Goal: Information Seeking & Learning: Check status

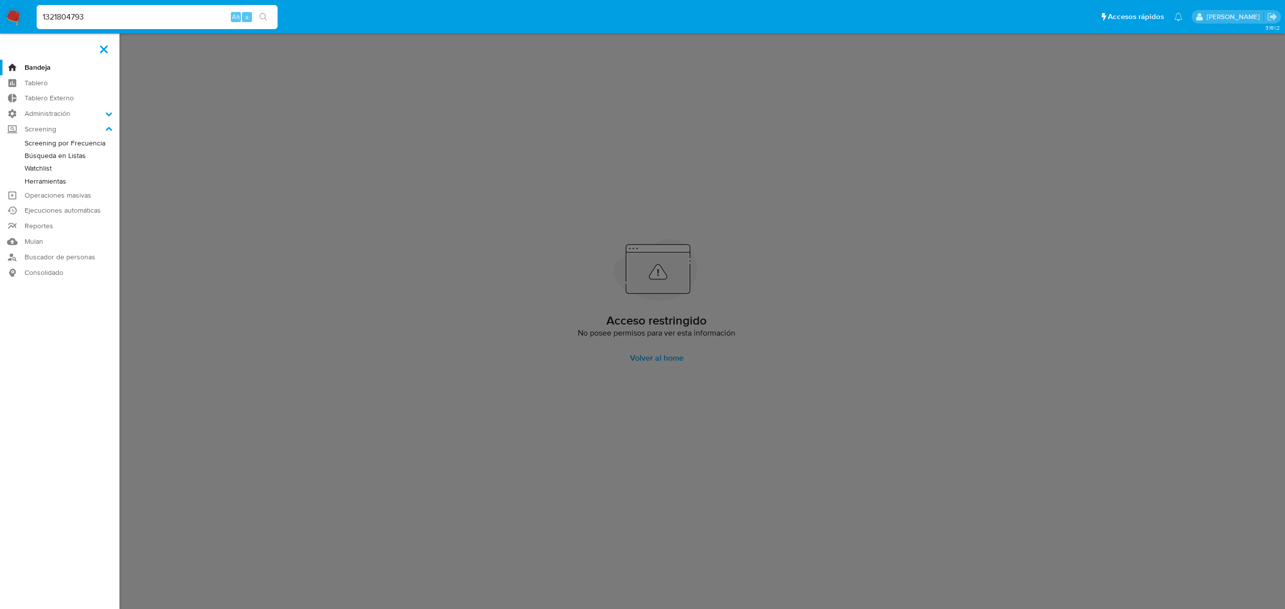
click at [102, 19] on input "1321804793" at bounding box center [157, 17] width 241 height 13
paste input "nvjZplcyU50erWl1ljo75Xia"
type input "nvjZplcyU50erWl1ljo75Xia"
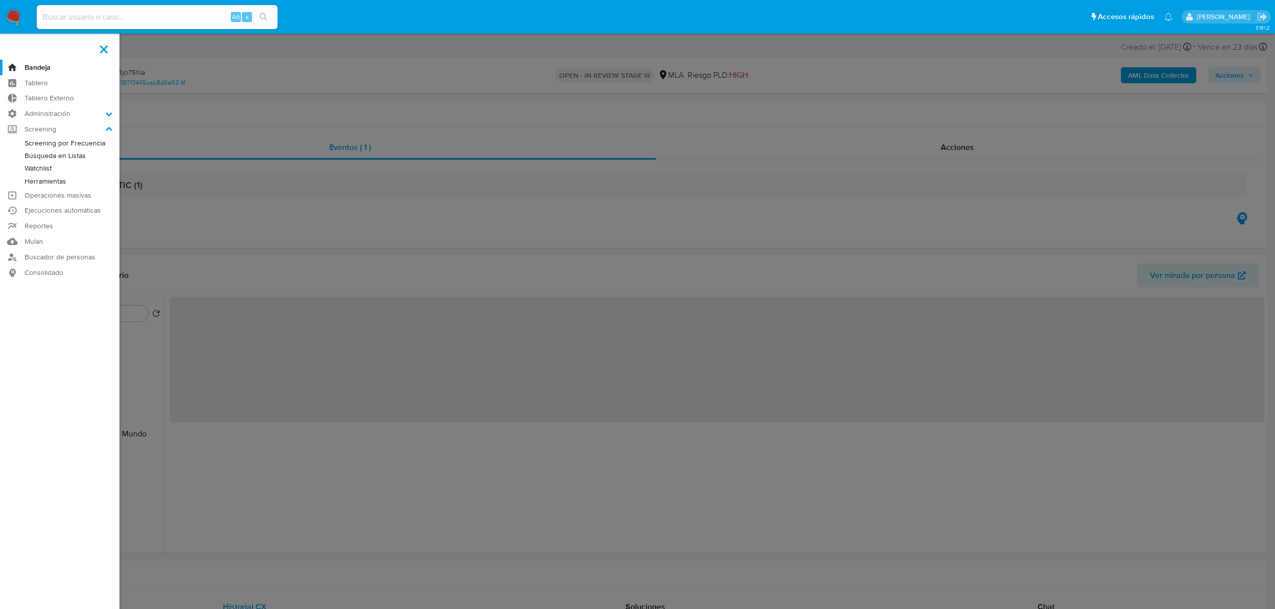
select select "10"
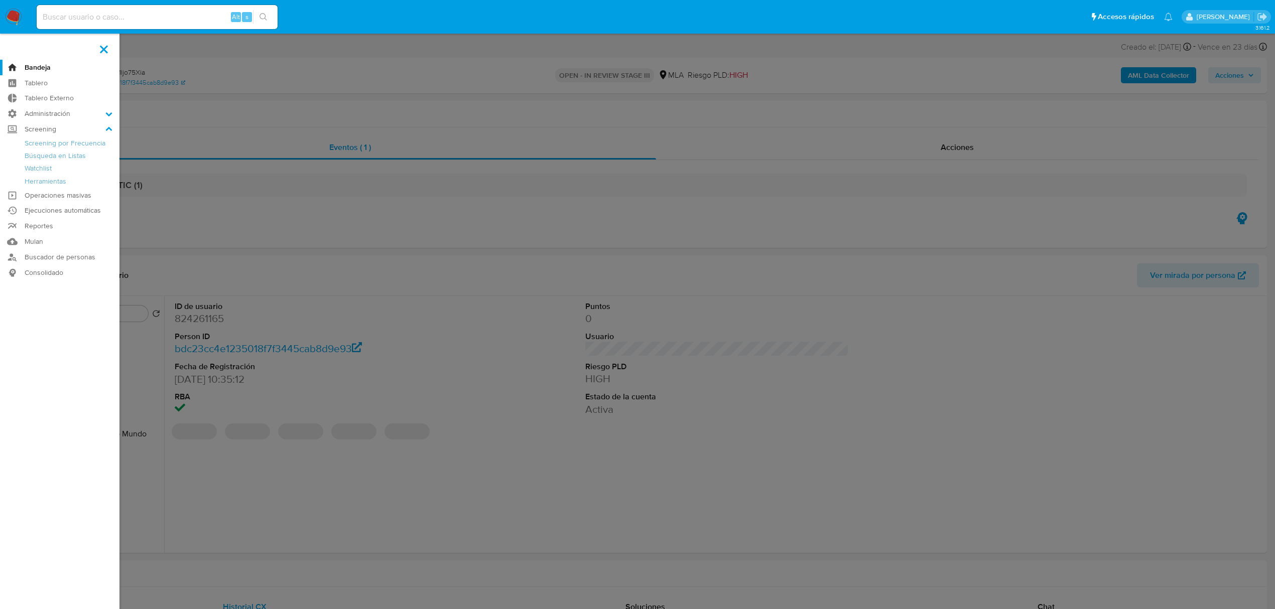
click at [102, 51] on span at bounding box center [104, 49] width 8 height 8
click at [0, 0] on input "checkbox" at bounding box center [0, 0] width 0 height 0
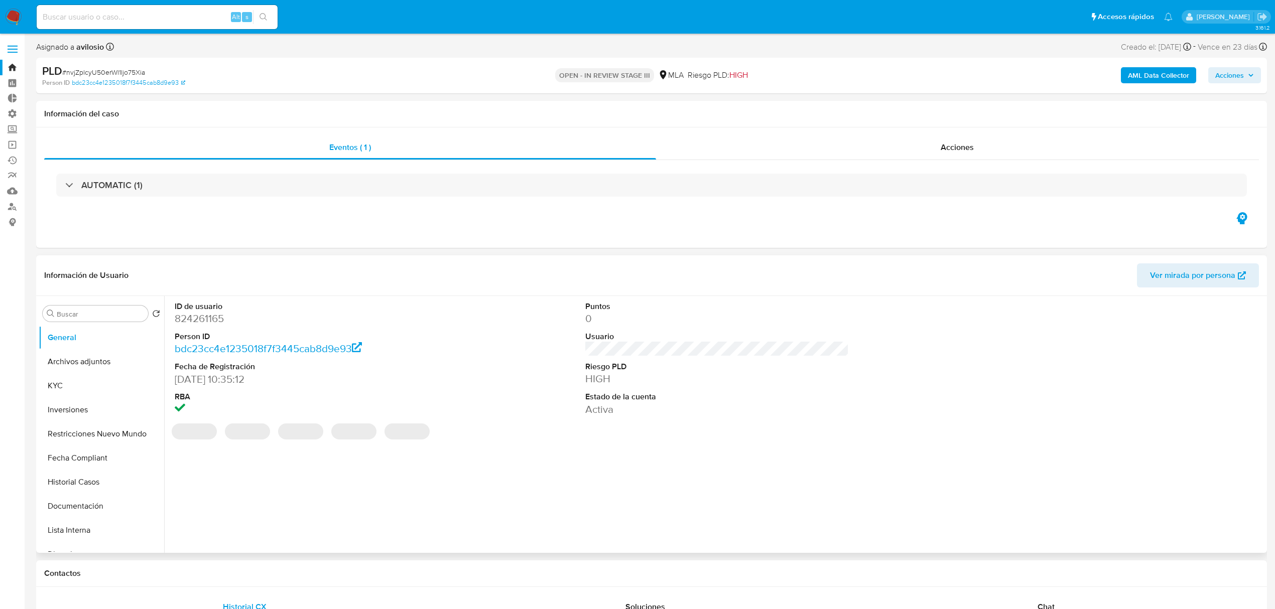
click at [208, 312] on dd "824261165" at bounding box center [306, 319] width 263 height 14
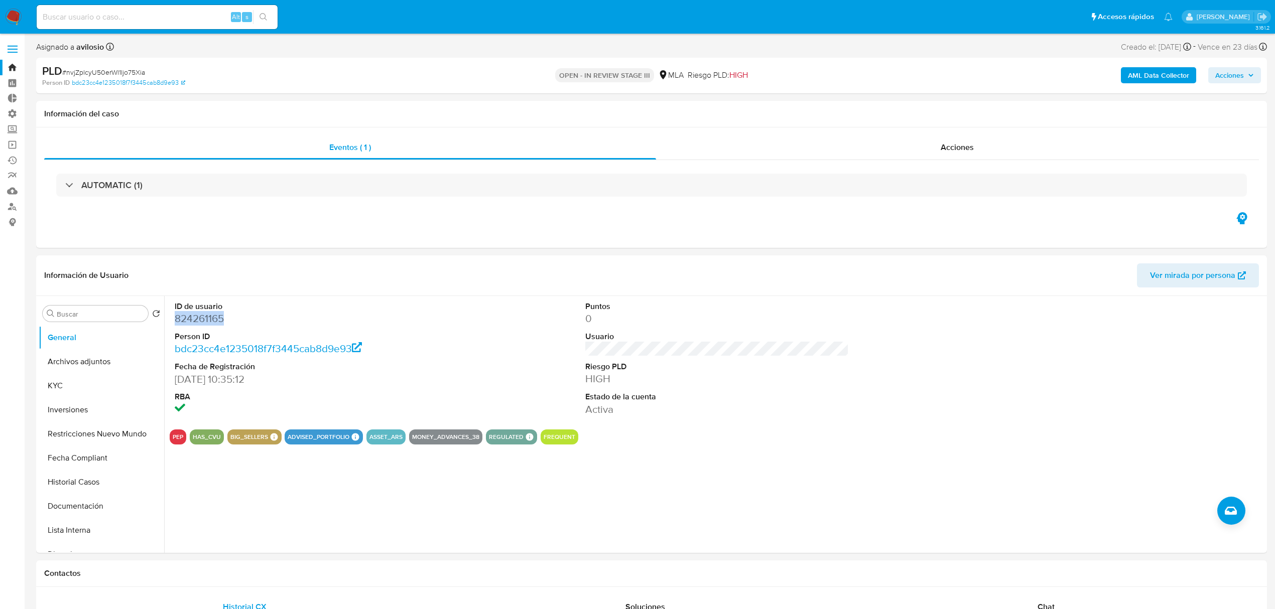
copy dd "824261165"
click at [205, 313] on dd "824261165" at bounding box center [306, 319] width 263 height 14
click at [199, 320] on dd "824261165" at bounding box center [306, 319] width 263 height 14
copy dd "824261165"
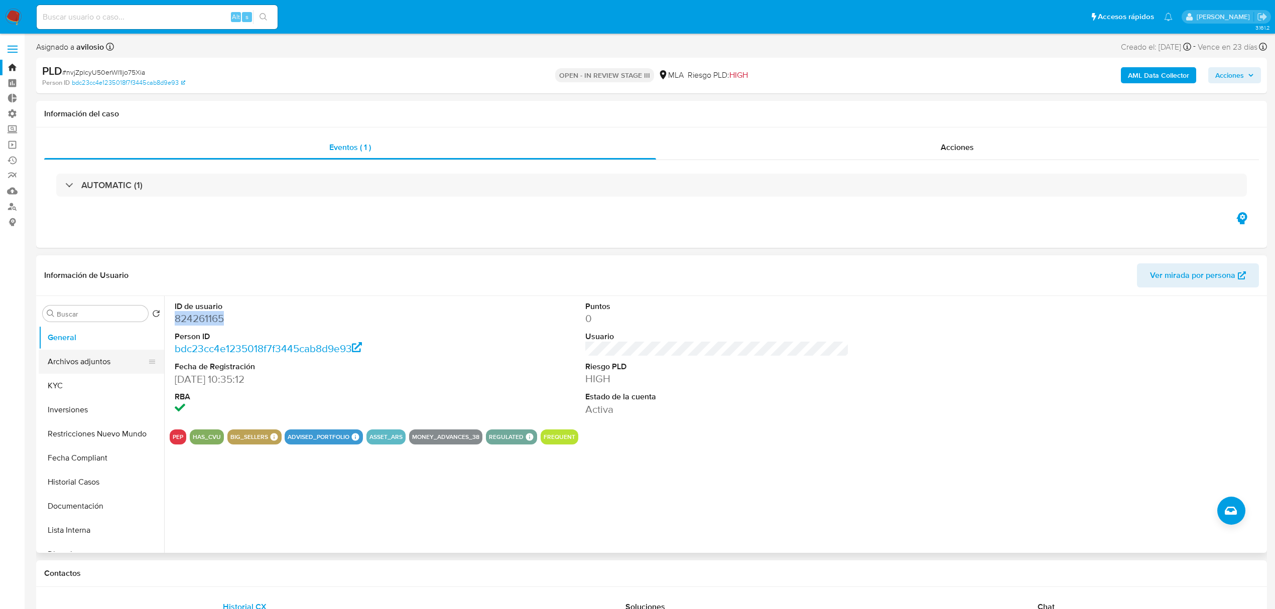
click at [94, 358] on button "Archivos adjuntos" at bounding box center [97, 362] width 117 height 24
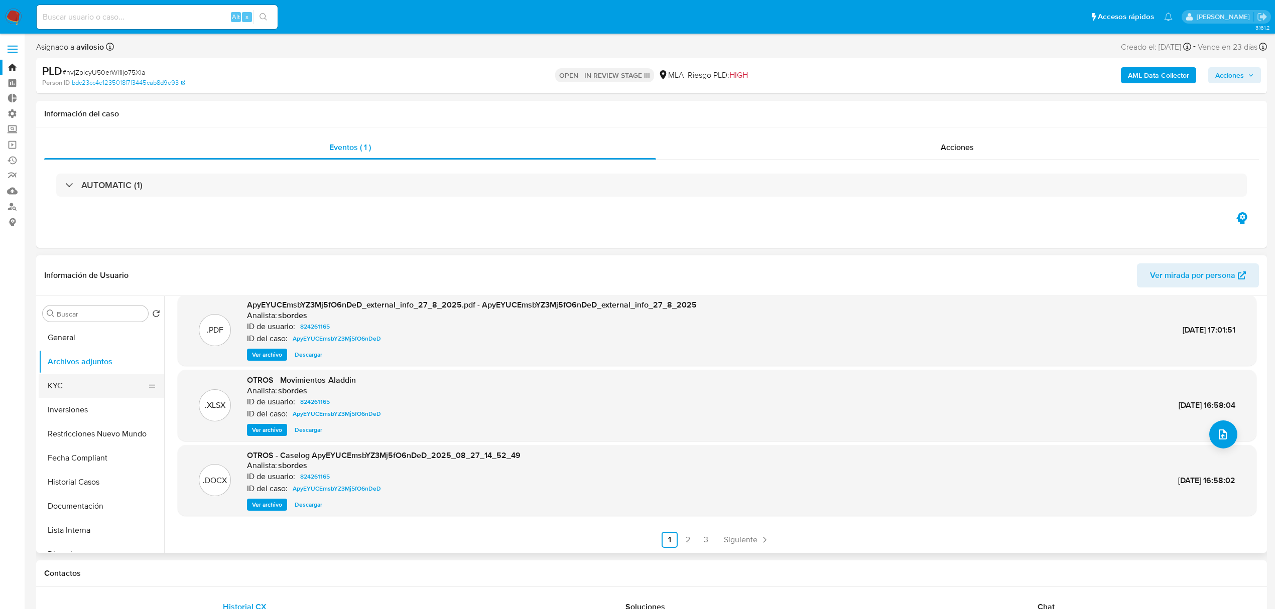
click at [86, 394] on button "KYC" at bounding box center [97, 386] width 117 height 24
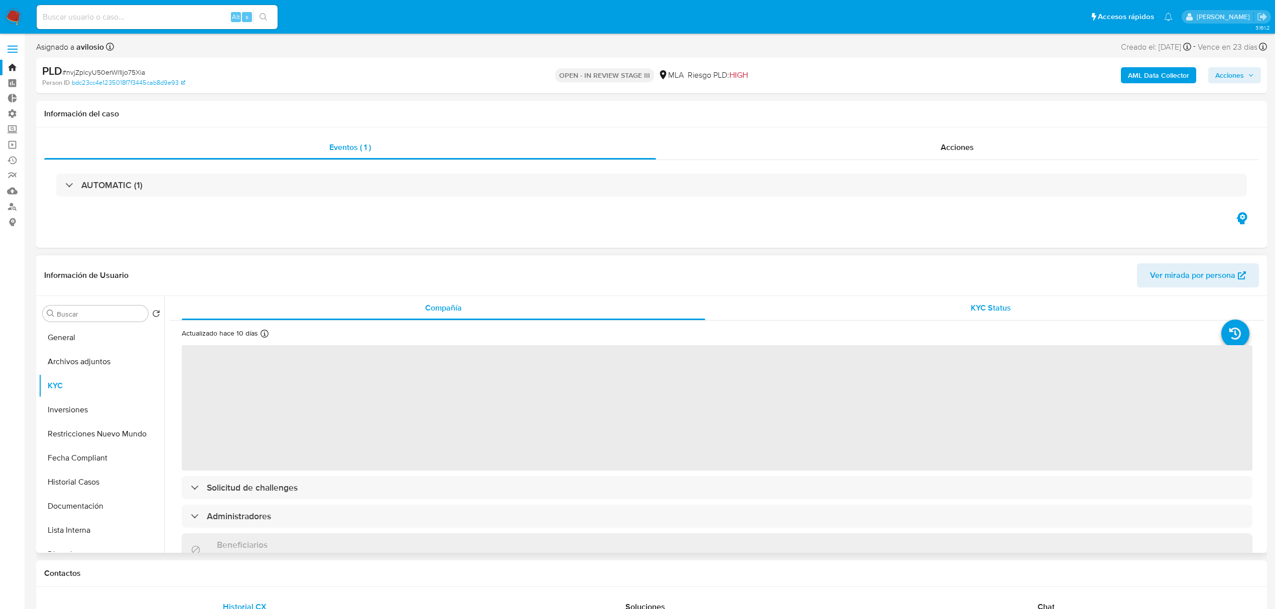
click at [964, 319] on div "Compañía KYC Status Actualizado hace 10 días Creado: 14/09/2021 11:36:06 Actual…" at bounding box center [717, 593] width 1095 height 595
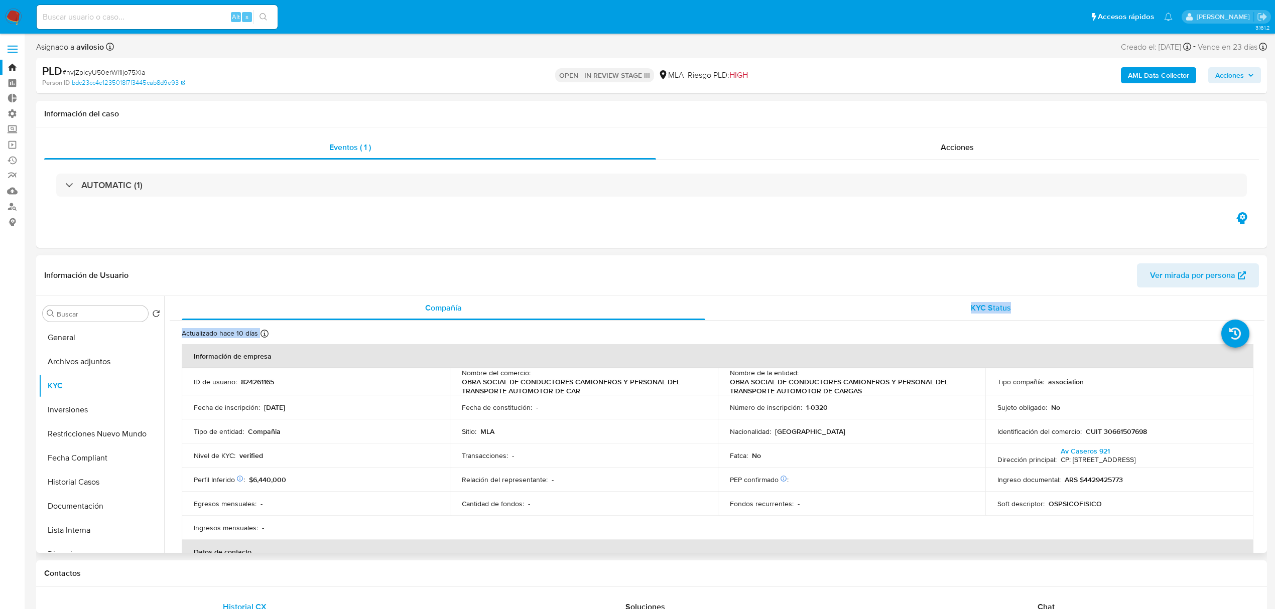
click at [975, 311] on span "KYC Status" at bounding box center [991, 308] width 40 height 12
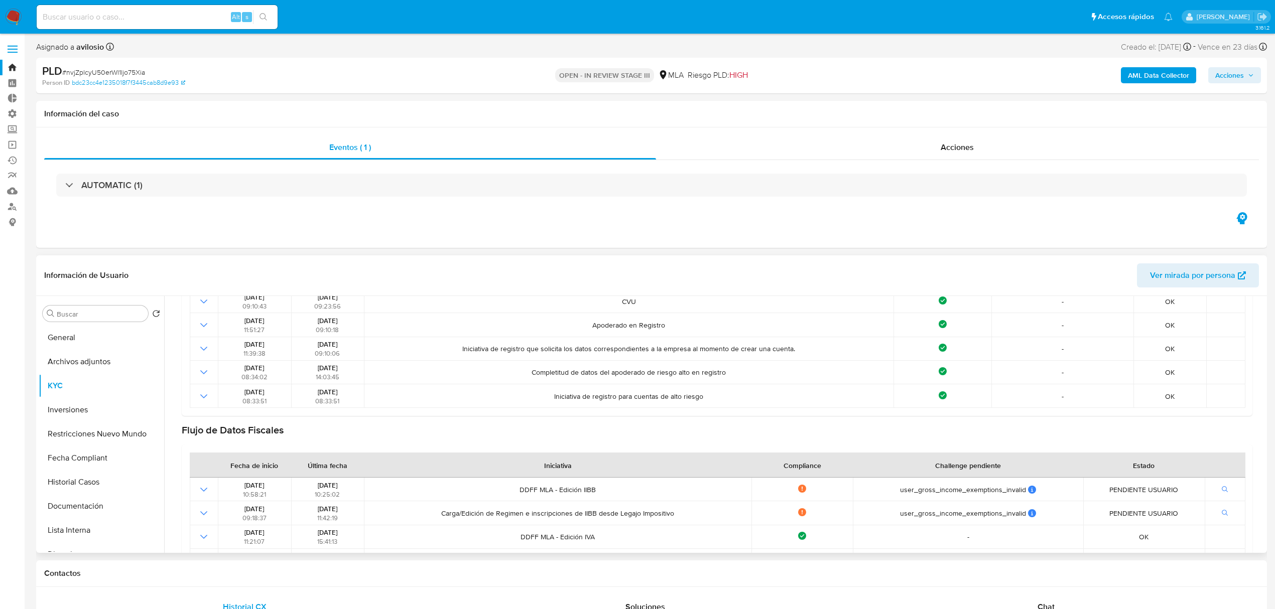
scroll to position [267, 0]
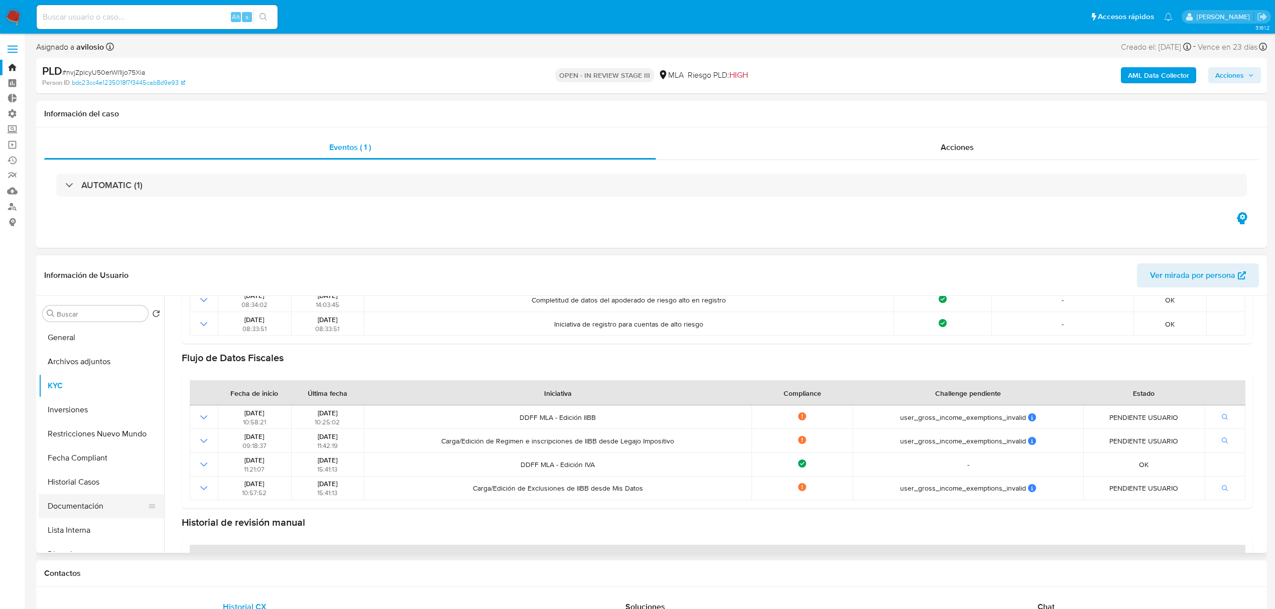
click at [81, 506] on button "Documentación" at bounding box center [97, 506] width 117 height 24
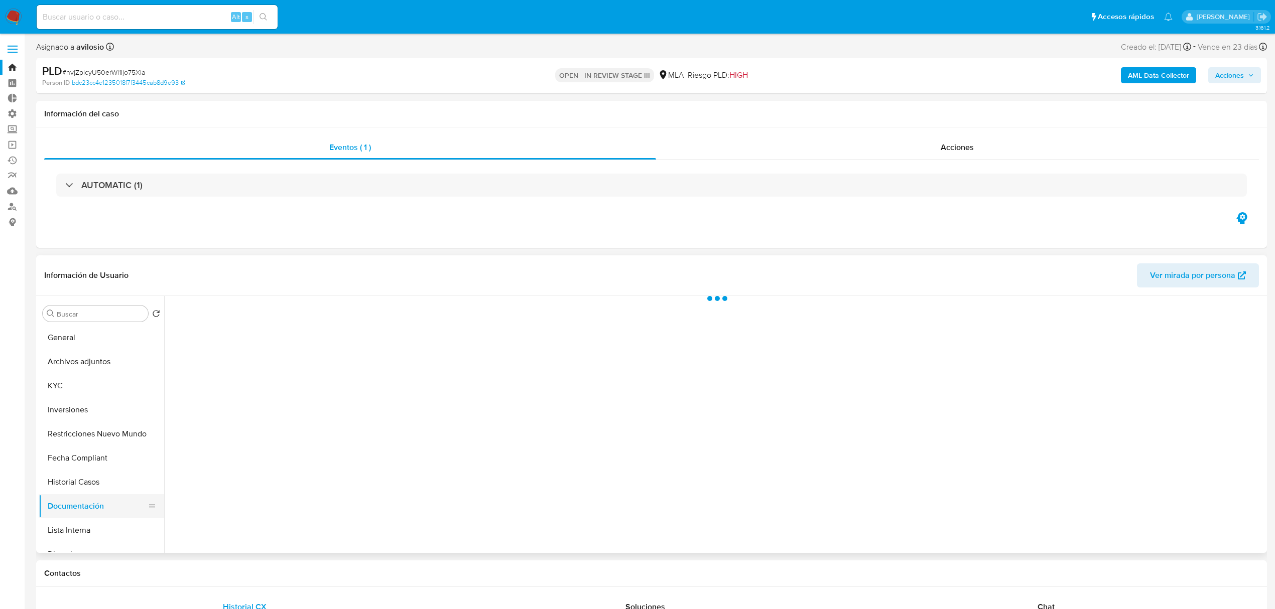
scroll to position [0, 0]
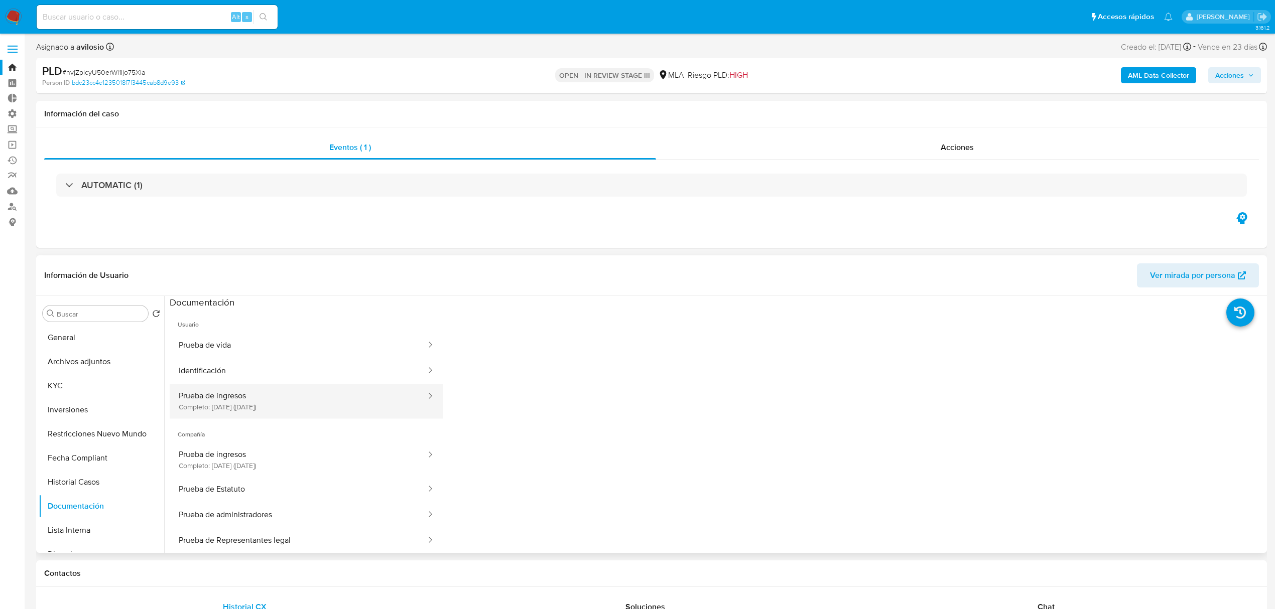
click at [294, 402] on button "Prueba de ingresos Completo: 27/03/2025 (hace 6 meses)" at bounding box center [298, 401] width 257 height 34
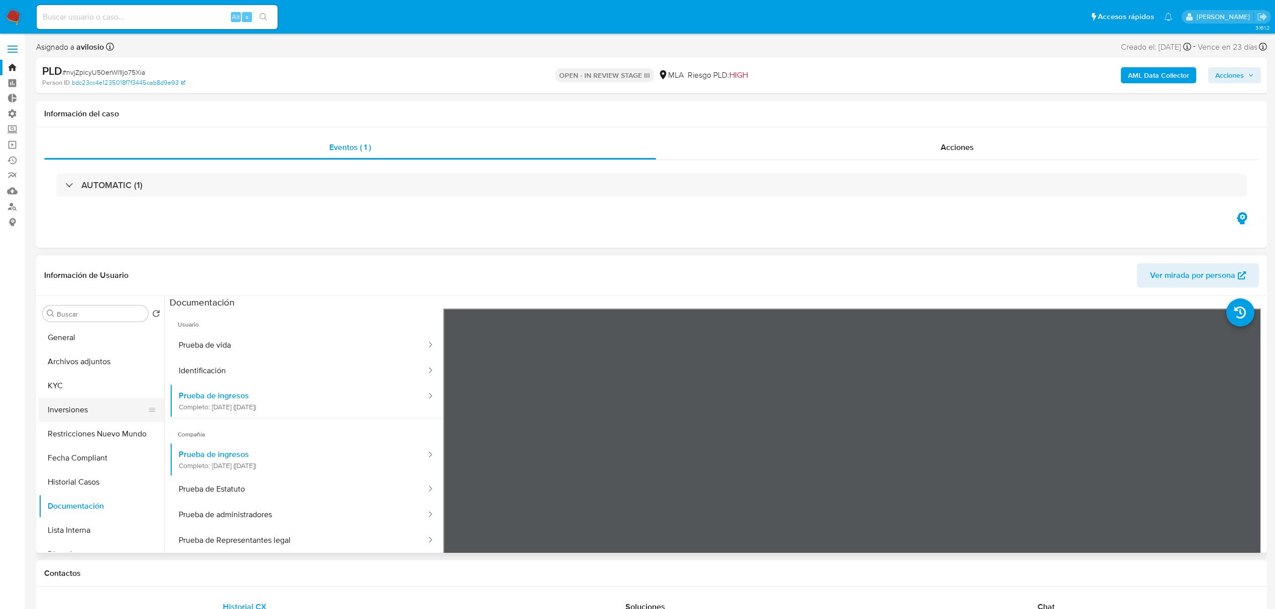
click at [87, 415] on button "Inversiones" at bounding box center [97, 410] width 117 height 24
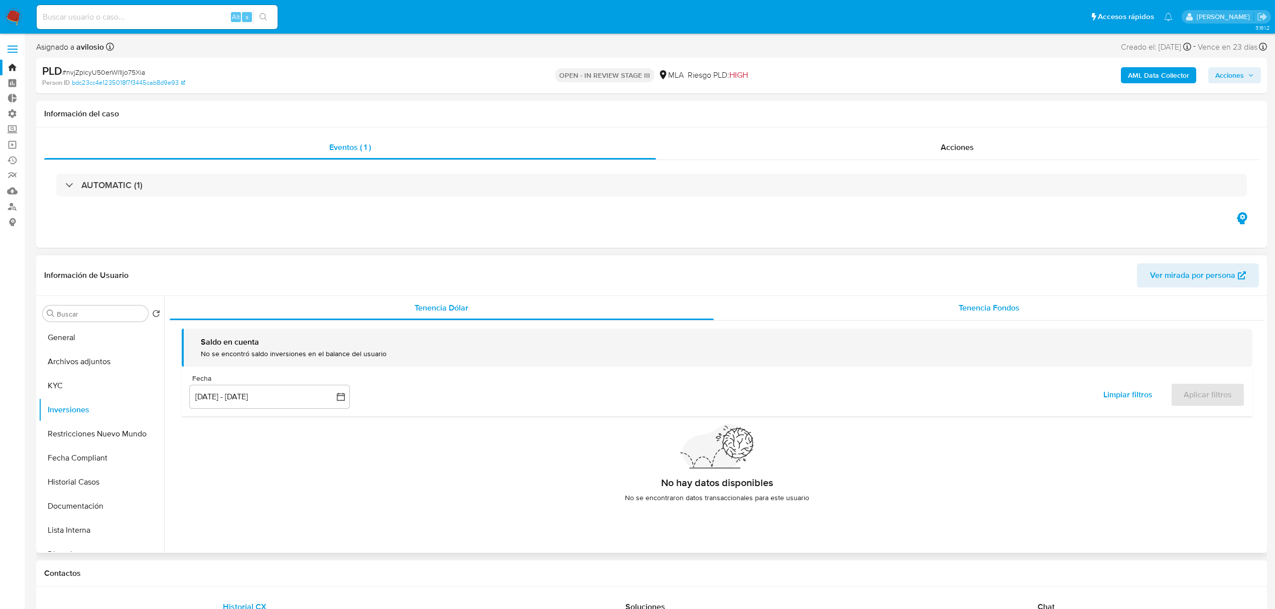
click at [1003, 315] on div "Tenencia Fondos" at bounding box center [989, 308] width 551 height 24
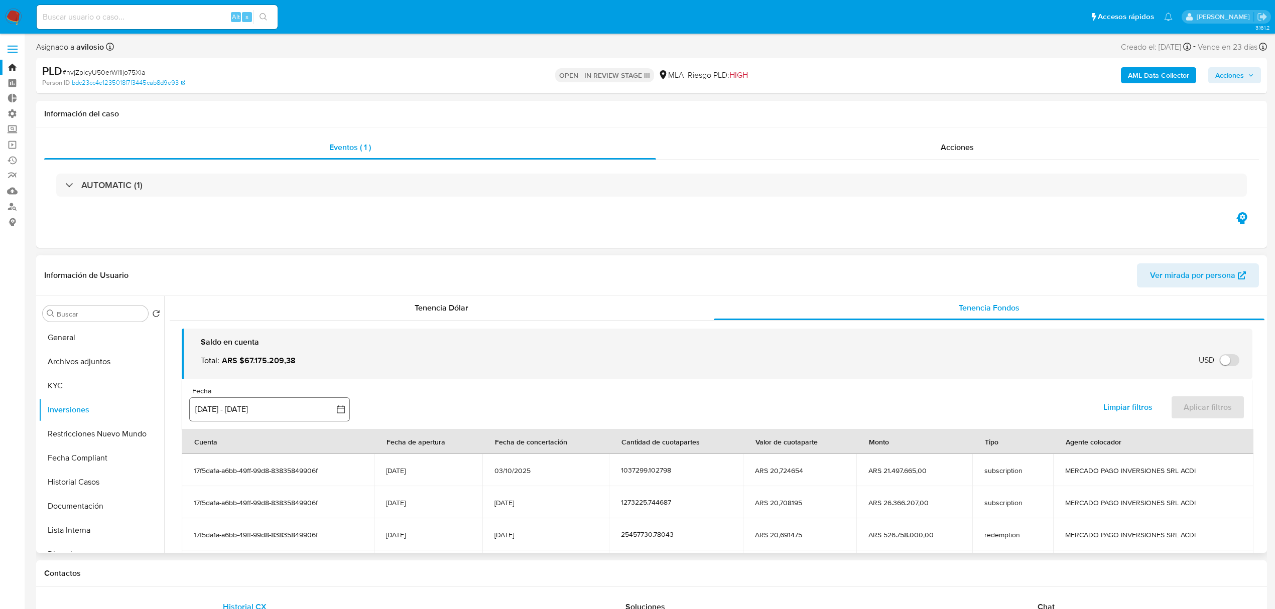
click at [253, 414] on button "9 jul 2025 - 6 oct 2025" at bounding box center [269, 409] width 161 height 24
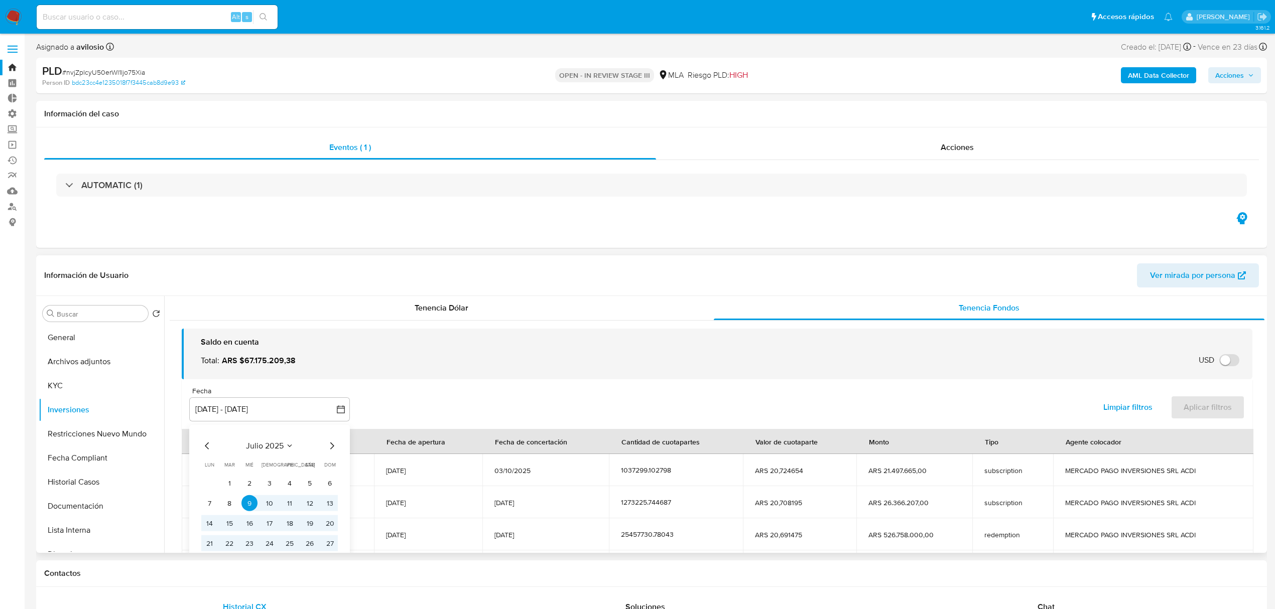
click at [336, 446] on icon "Mes siguiente" at bounding box center [332, 446] width 12 height 12
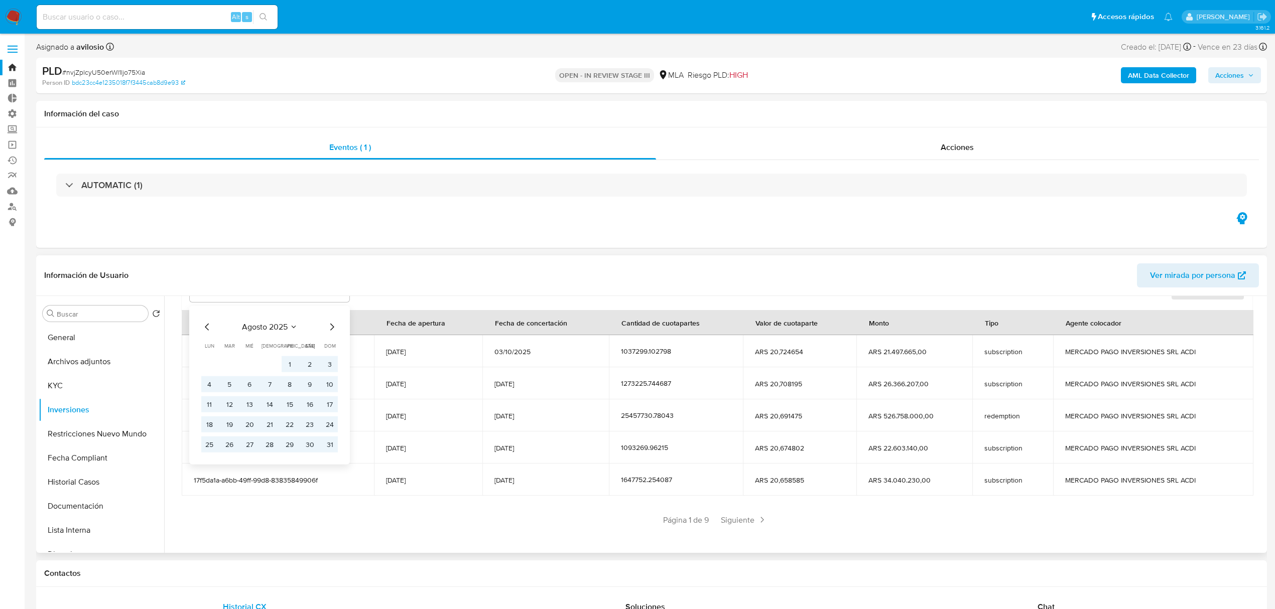
scroll to position [123, 0]
click at [312, 446] on button "30" at bounding box center [310, 441] width 16 height 16
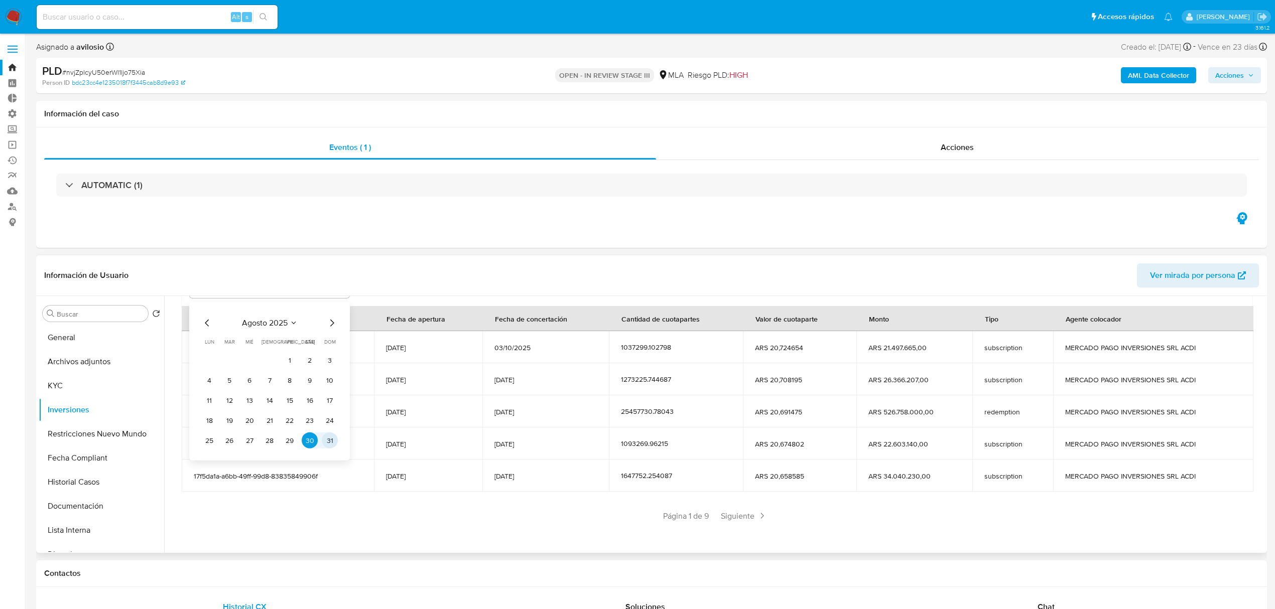
click at [326, 445] on button "31" at bounding box center [330, 441] width 16 height 16
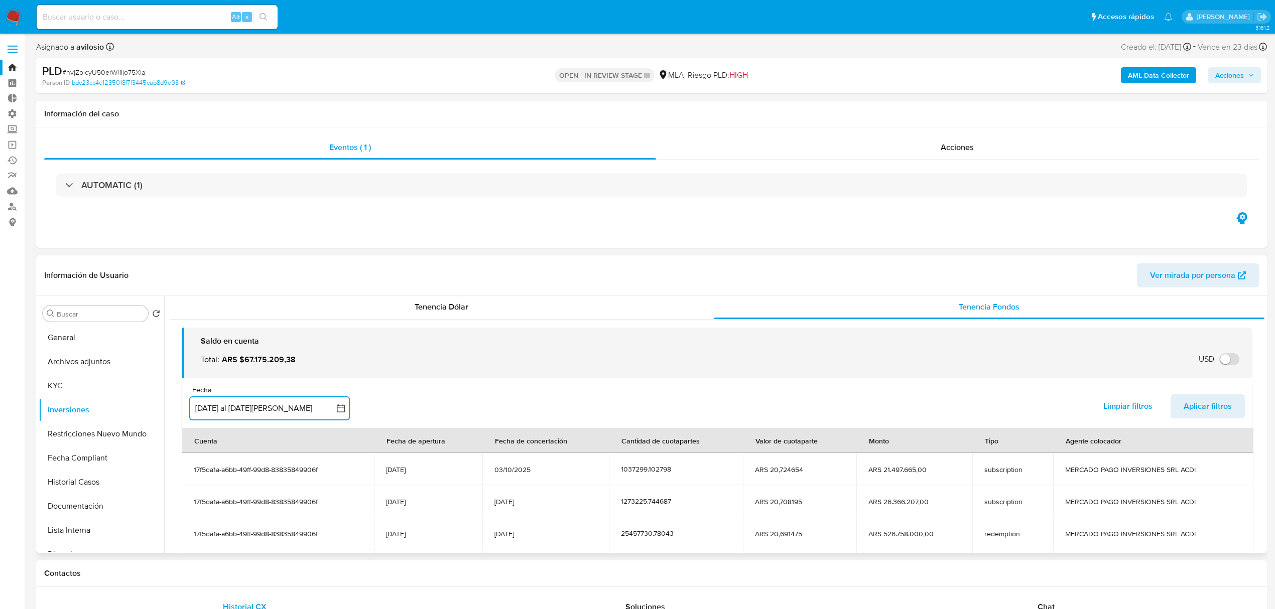
scroll to position [0, 0]
click at [1186, 415] on span "Aplicar filtros" at bounding box center [1207, 407] width 48 height 22
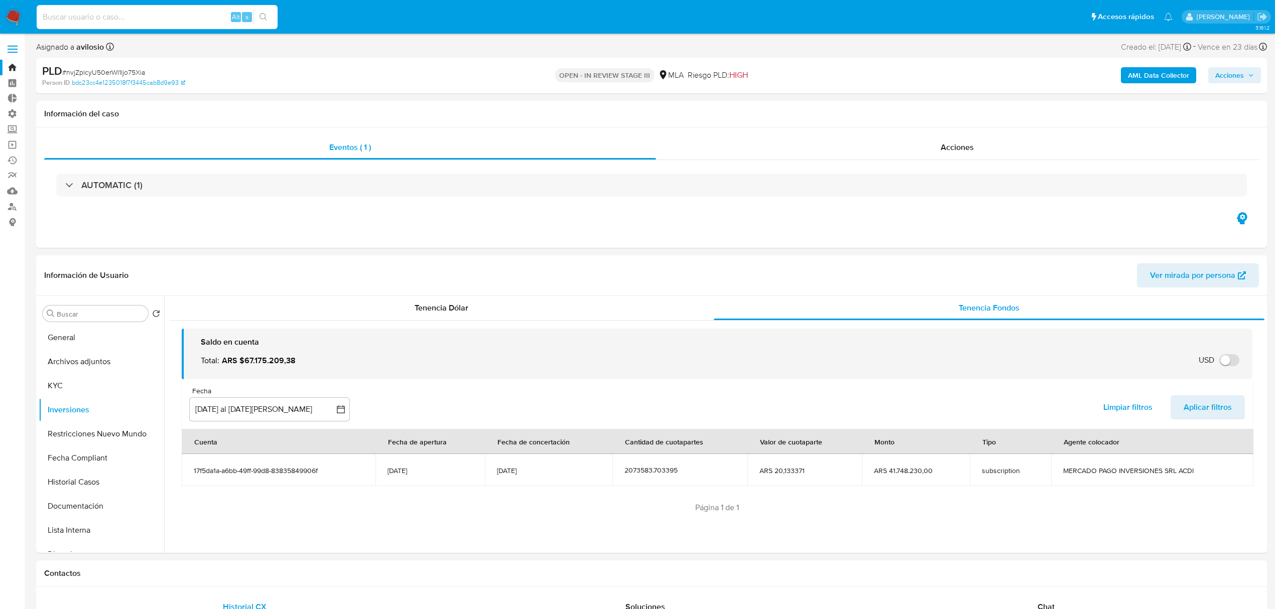
click at [139, 15] on input at bounding box center [157, 17] width 241 height 13
paste input "imx8nN0CT0ltruwDDnBDnUVB"
type input "imx8nN0CT0ltruwDDnBDnUVB"
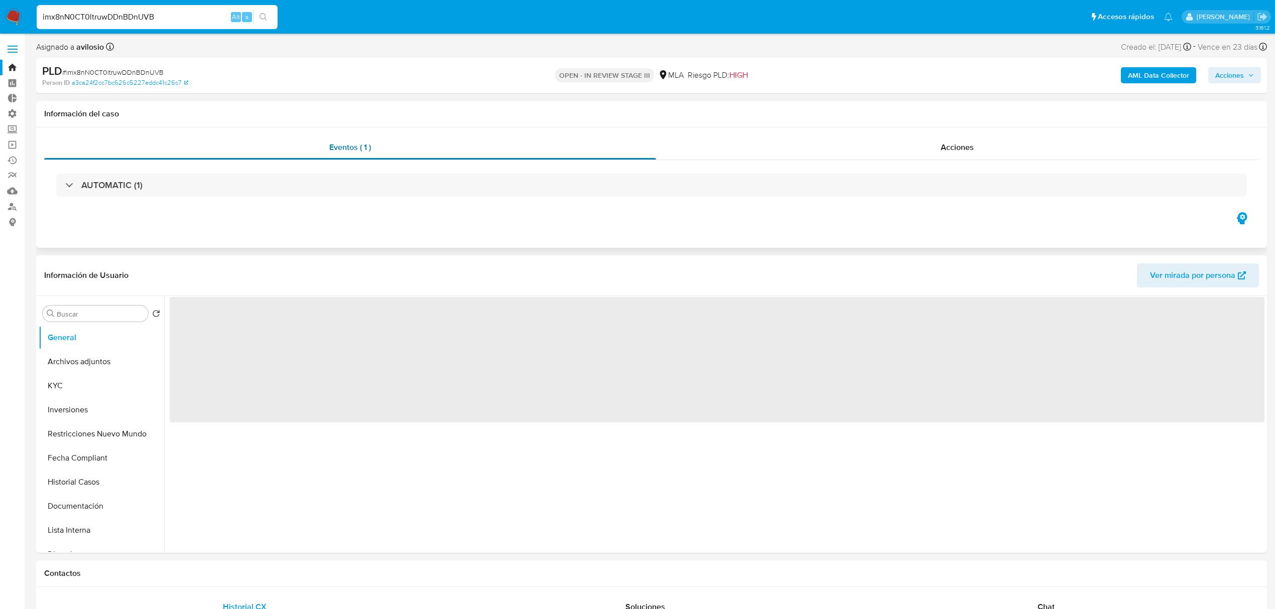
select select "10"
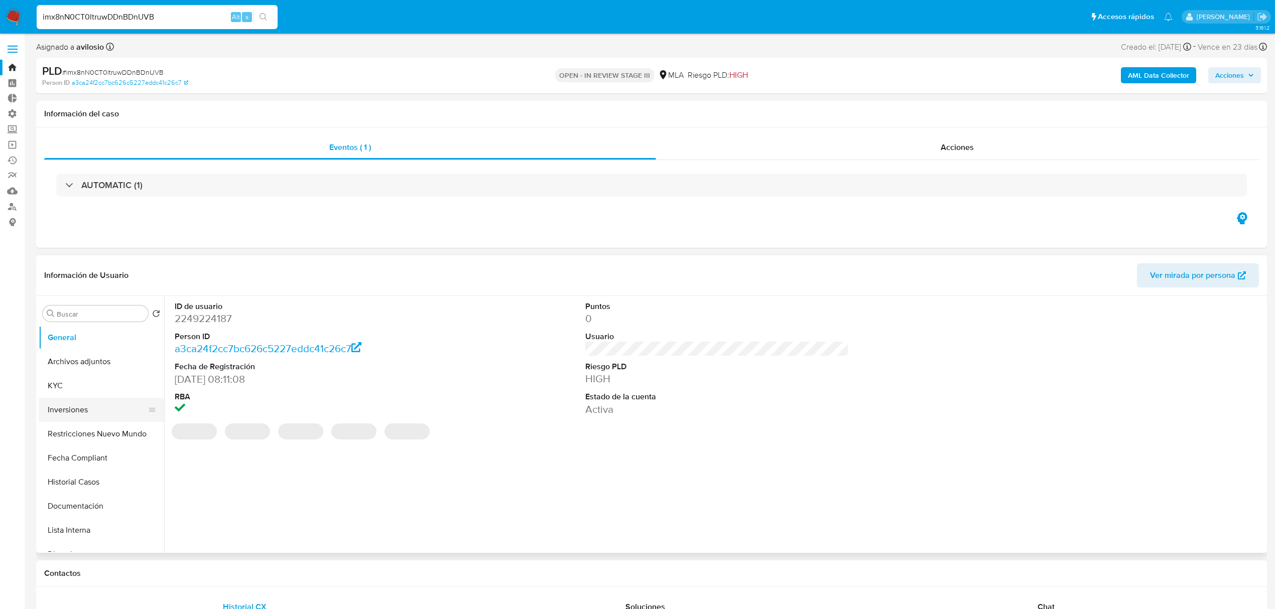
click at [77, 422] on button "Inversiones" at bounding box center [97, 410] width 117 height 24
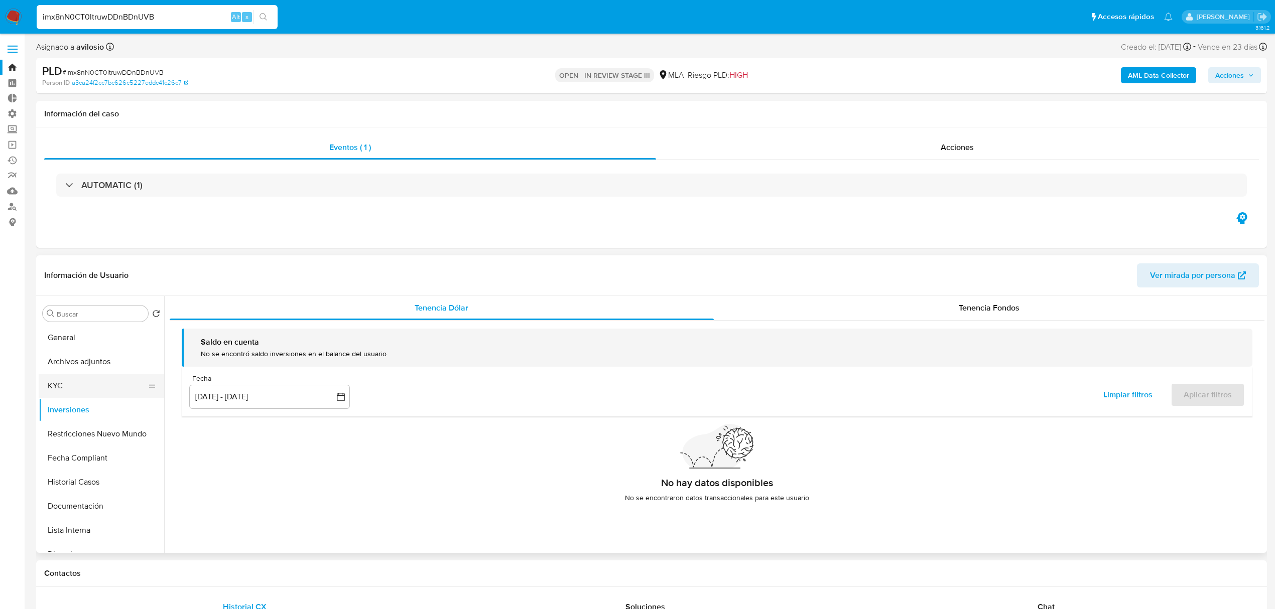
click at [103, 380] on button "KYC" at bounding box center [97, 386] width 117 height 24
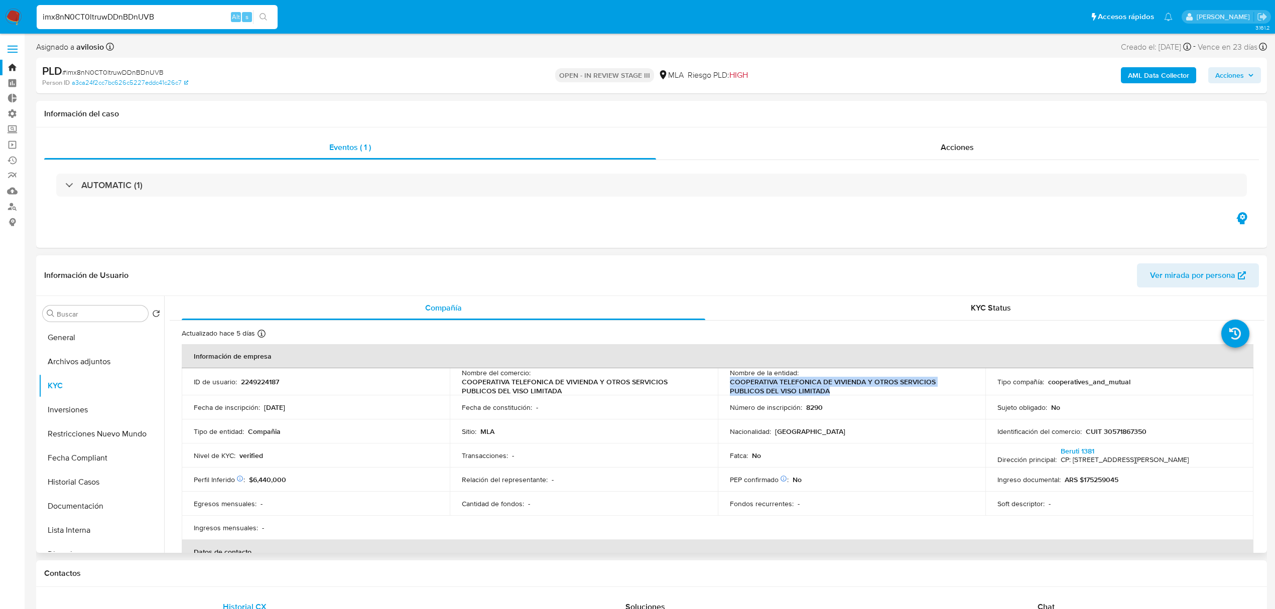
drag, startPoint x: 849, startPoint y: 394, endPoint x: 716, endPoint y: 384, distance: 133.9
click at [718, 384] on td "Nombre de la entidad : COOPERATIVA TELEFONICA DE VIVIENDA Y OTROS SERVICIOS PUB…" at bounding box center [852, 381] width 268 height 27
copy p "COOPERATIVA TELEFONICA DE VIVIENDA Y OTROS SERVICIOS PUBLICOS DEL VISO LIMITADA"
click at [171, 19] on input "imx8nN0CT0ltruwDDnBDnUVB" at bounding box center [157, 17] width 241 height 13
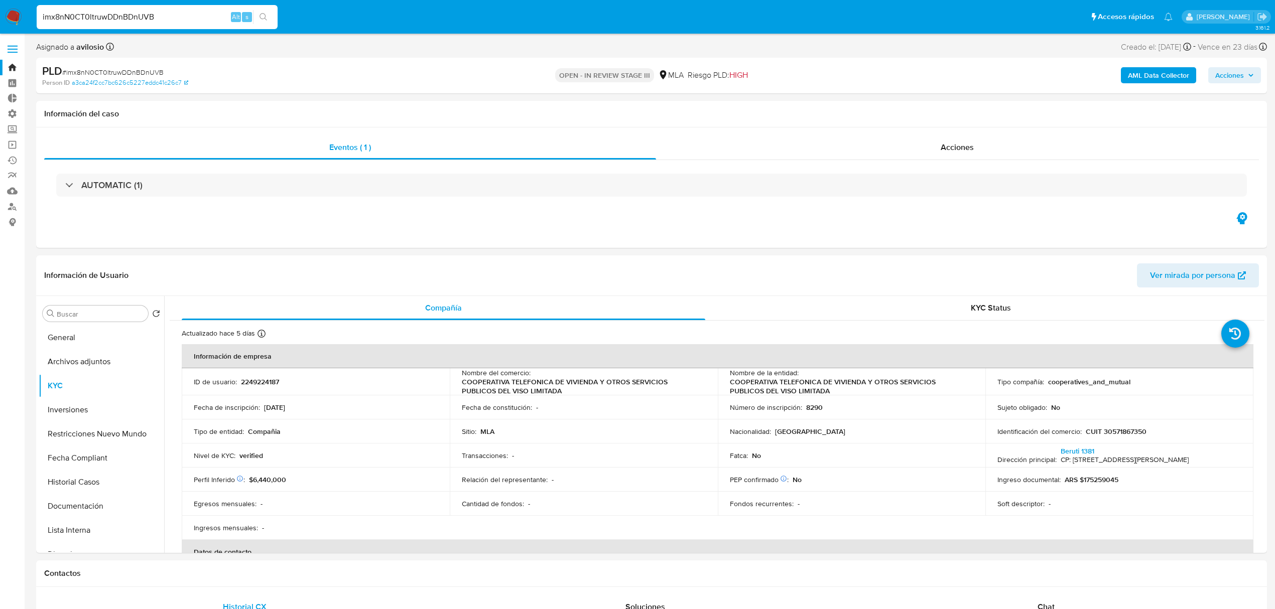
click at [169, 20] on input "imx8nN0CT0ltruwDDnBDnUVB" at bounding box center [157, 17] width 241 height 13
click at [205, 13] on input "imx8nN0CT0ltruwDDnBDnUVB" at bounding box center [157, 17] width 241 height 13
drag, startPoint x: 170, startPoint y: 17, endPoint x: -72, endPoint y: 59, distance: 245.5
click at [74, 335] on button "General" at bounding box center [97, 338] width 117 height 24
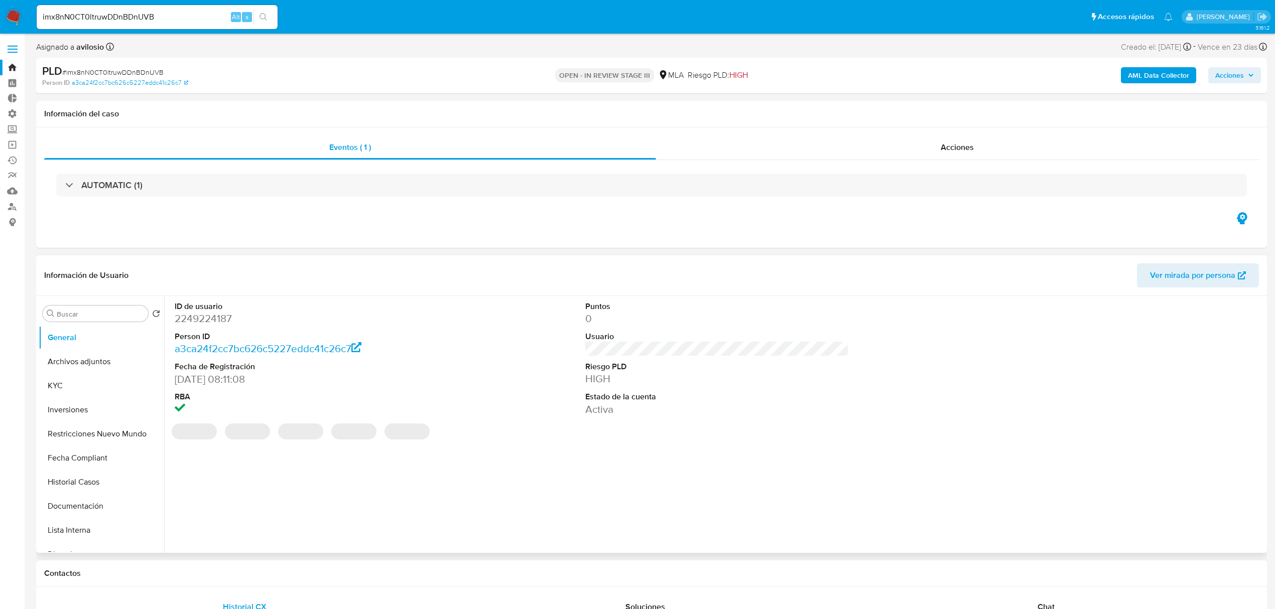
click at [211, 319] on dd "2249224187" at bounding box center [306, 319] width 263 height 14
copy dd "2249224187"
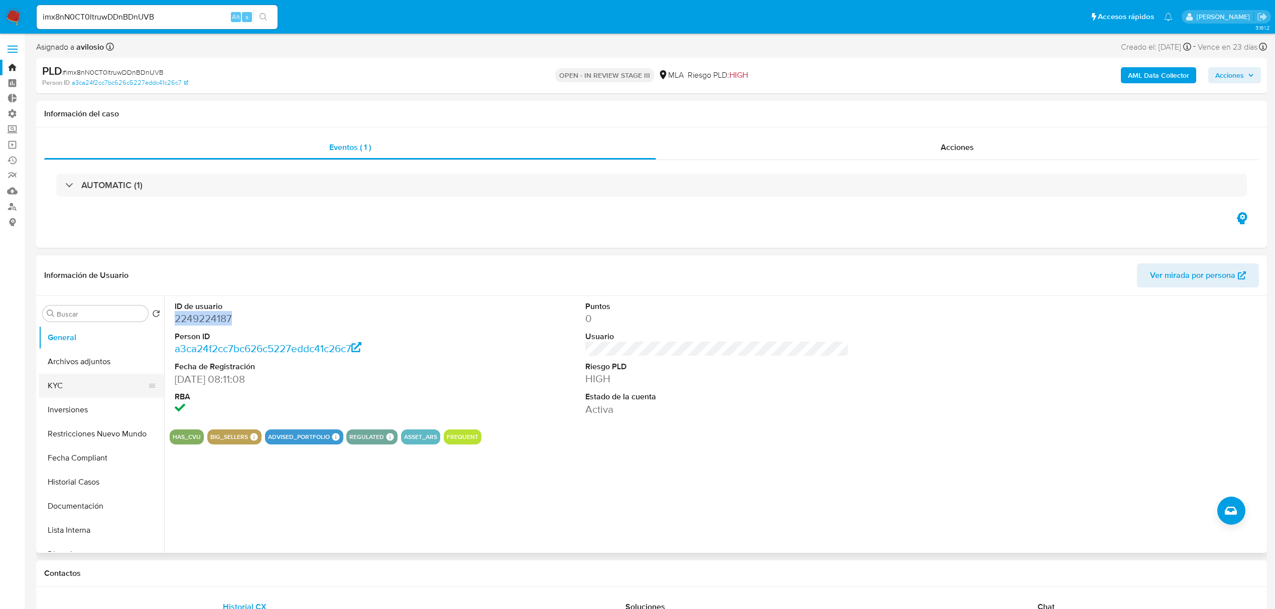
click at [57, 389] on button "KYC" at bounding box center [97, 386] width 117 height 24
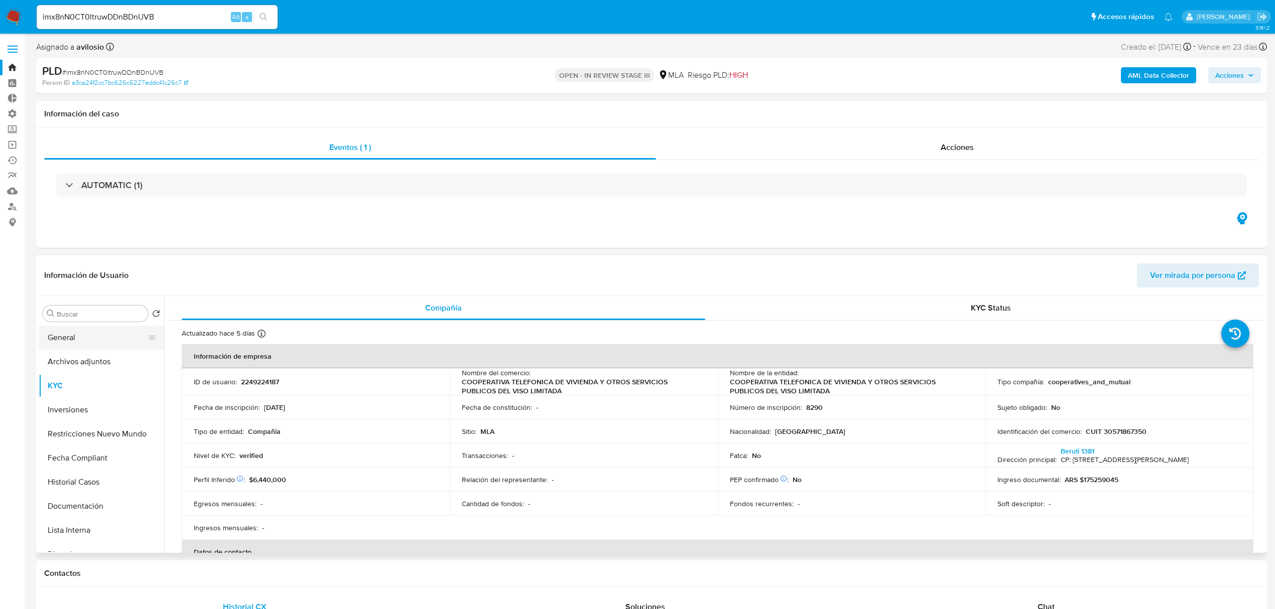
drag, startPoint x: 83, startPoint y: 342, endPoint x: 132, endPoint y: 337, distance: 49.9
click at [84, 341] on button "General" at bounding box center [97, 338] width 117 height 24
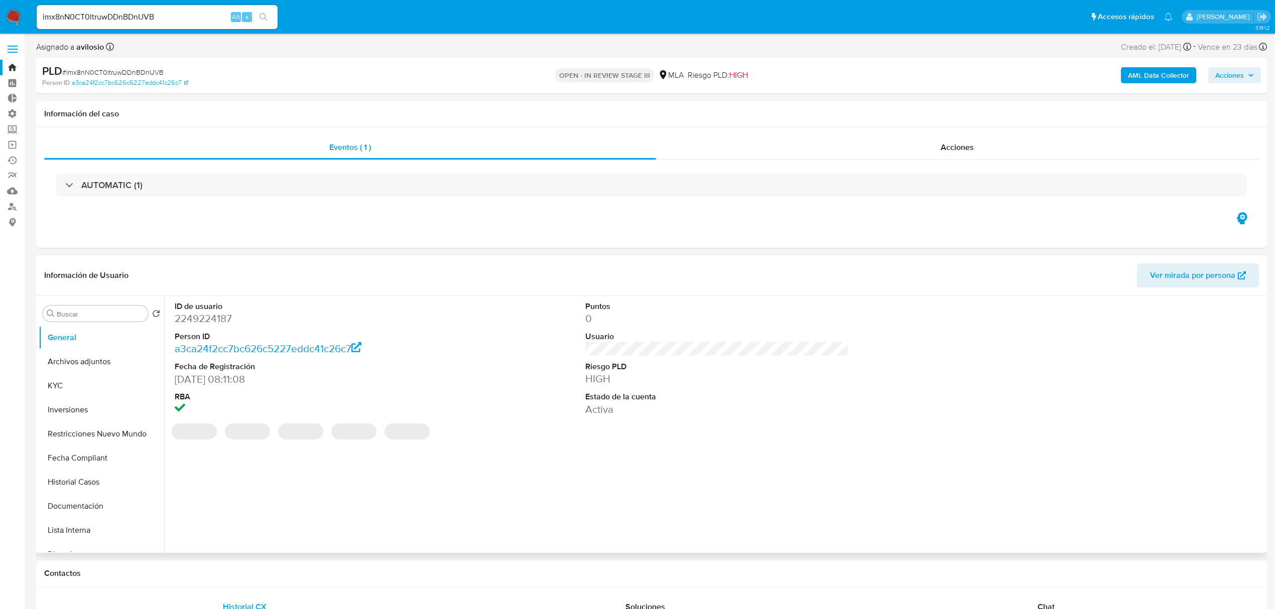
click at [210, 321] on dd "2249224187" at bounding box center [306, 319] width 263 height 14
copy dd "2249224187"
click at [203, 326] on dd "2249224187" at bounding box center [306, 319] width 263 height 14
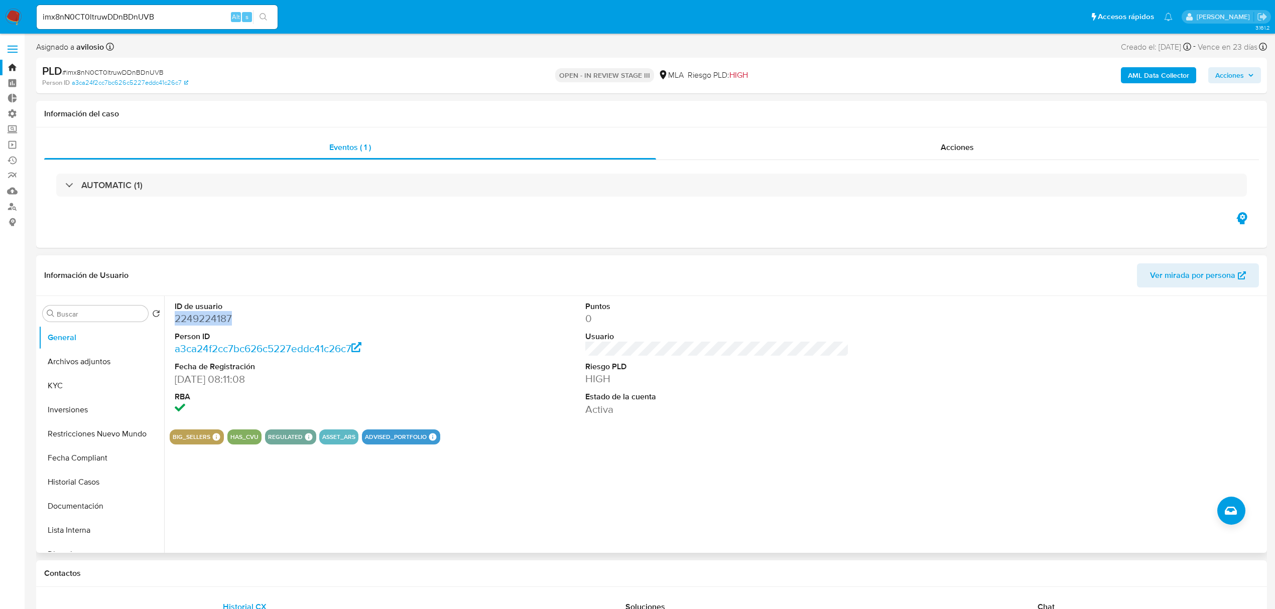
click at [198, 314] on dd "2249224187" at bounding box center [306, 319] width 263 height 14
click at [215, 314] on dd "2249224187" at bounding box center [306, 319] width 263 height 14
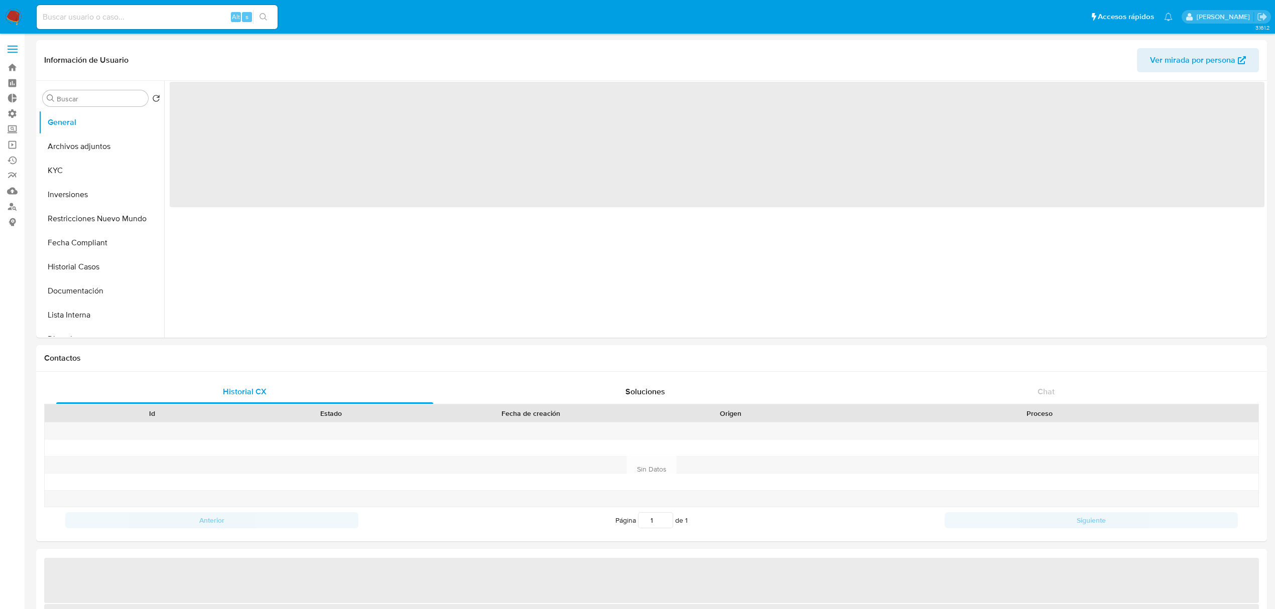
select select "10"
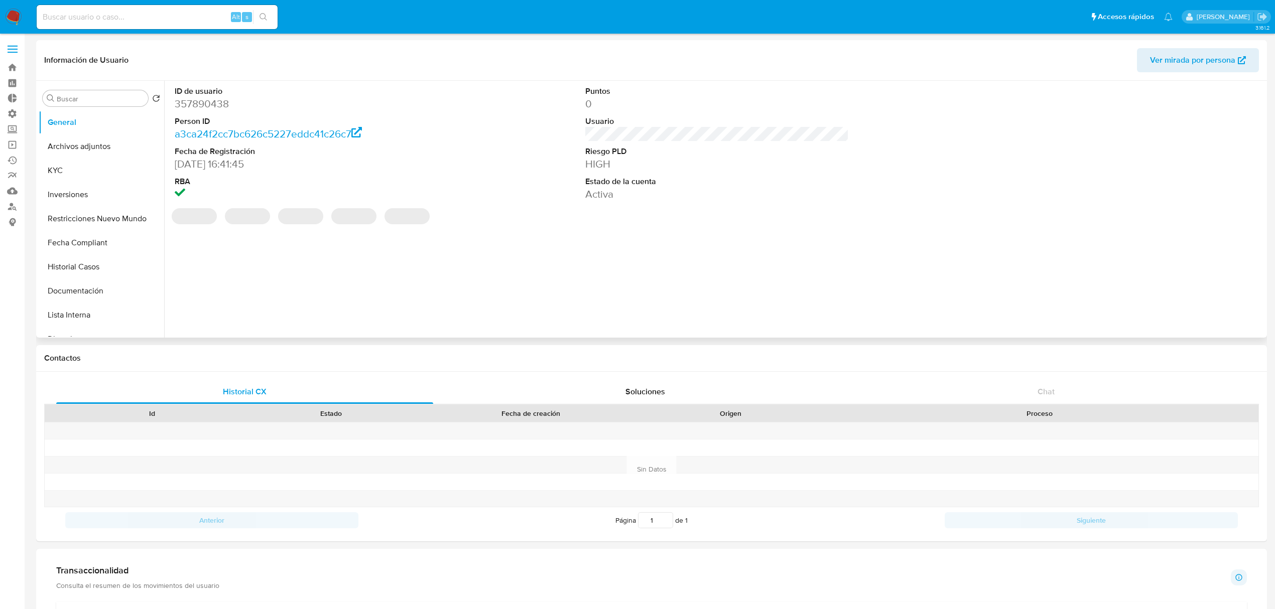
click at [198, 99] on dd "357890438" at bounding box center [306, 104] width 263 height 14
copy dd "357890438"
click at [207, 103] on dd "357890438" at bounding box center [306, 104] width 263 height 14
click at [207, 102] on dd "357890438" at bounding box center [306, 104] width 263 height 14
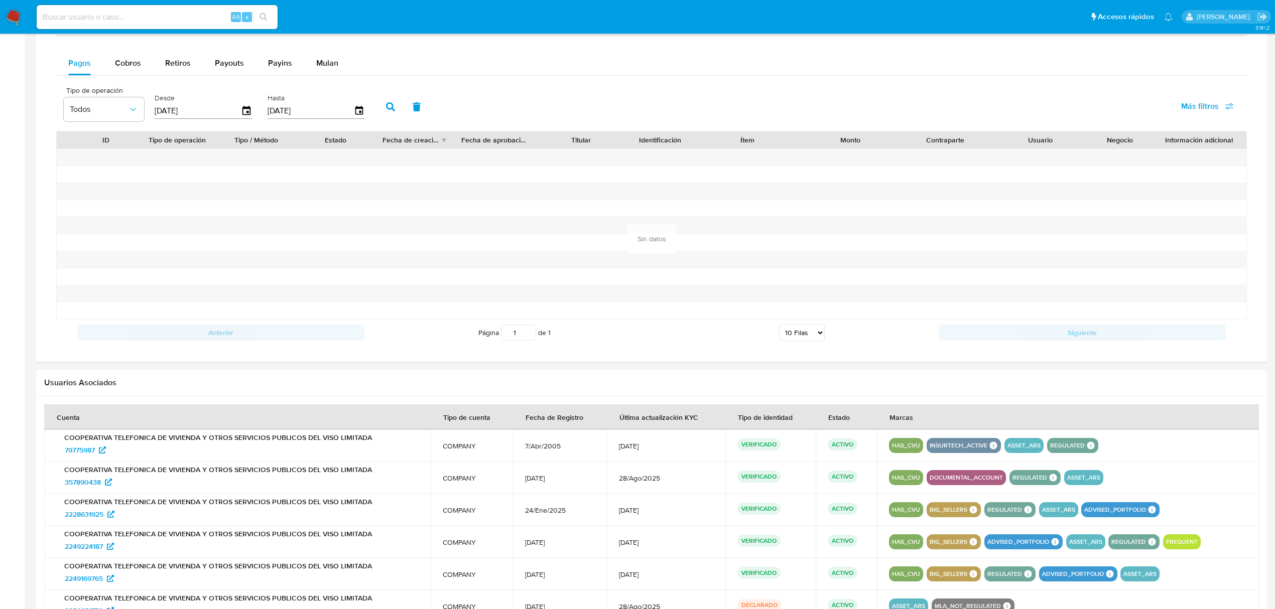
scroll to position [767, 0]
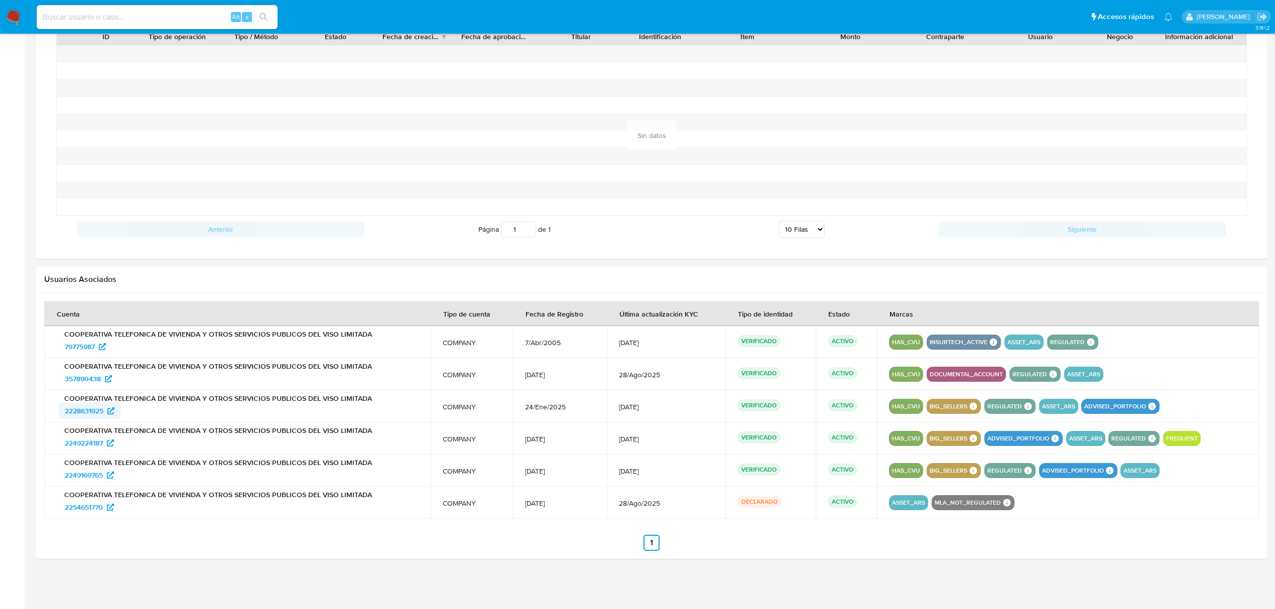
click at [77, 410] on span "2228631925" at bounding box center [84, 411] width 39 height 16
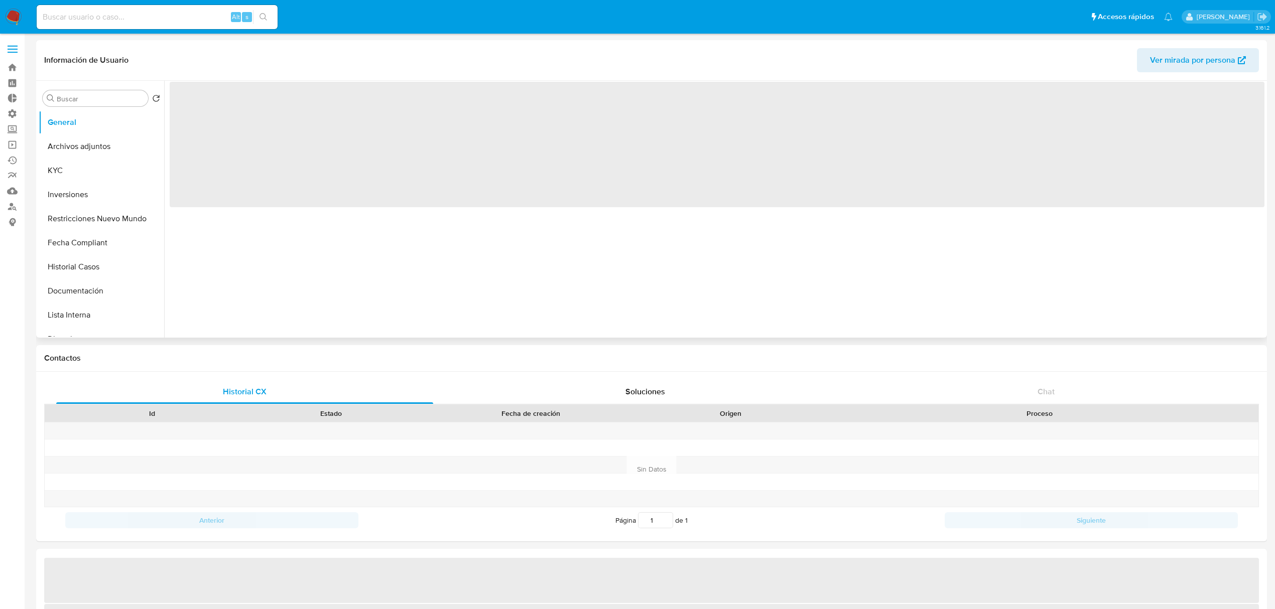
select select "10"
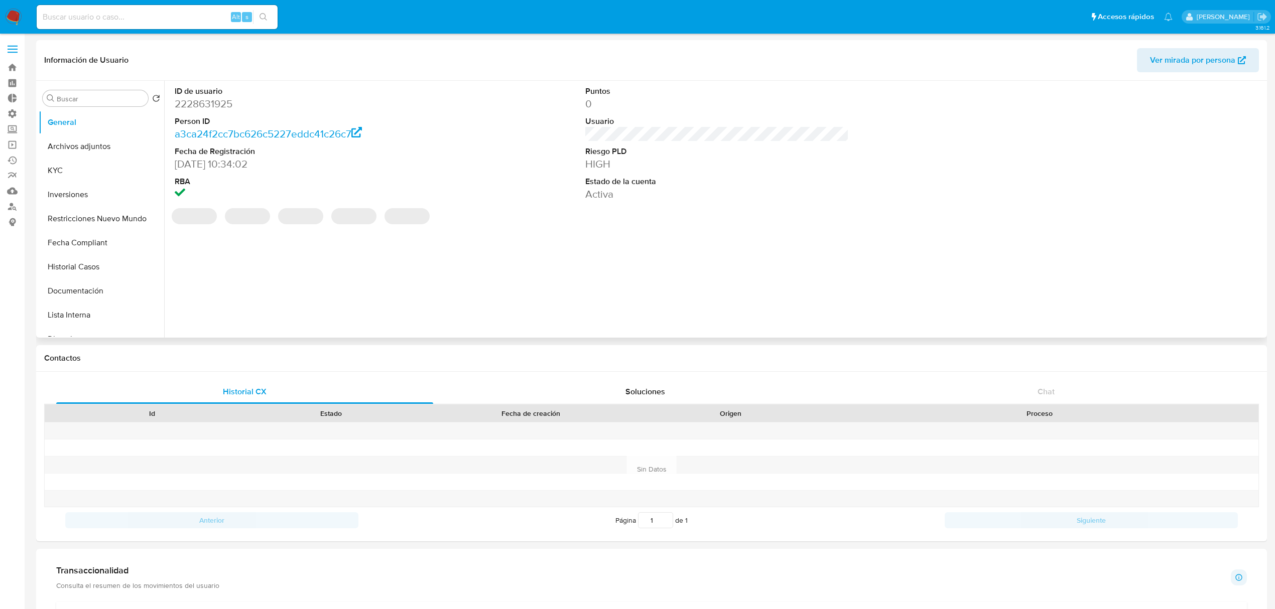
click at [201, 103] on dd "2228631925" at bounding box center [306, 104] width 263 height 14
click at [200, 103] on dd "2228631925" at bounding box center [306, 104] width 263 height 14
copy dd "2228631925"
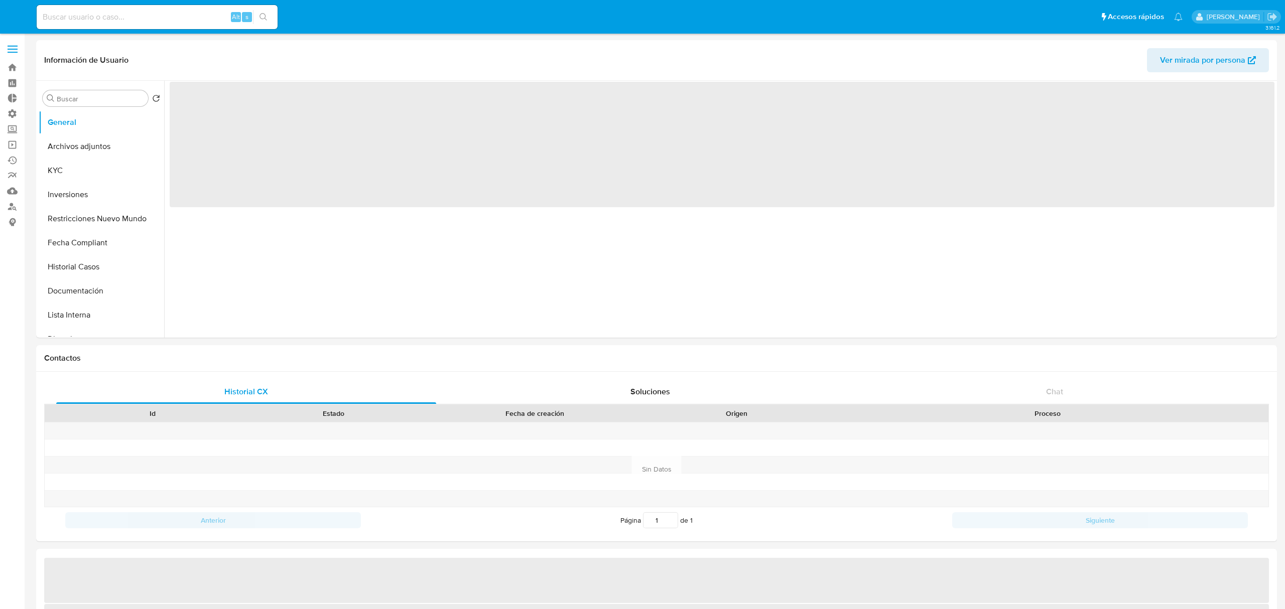
select select "10"
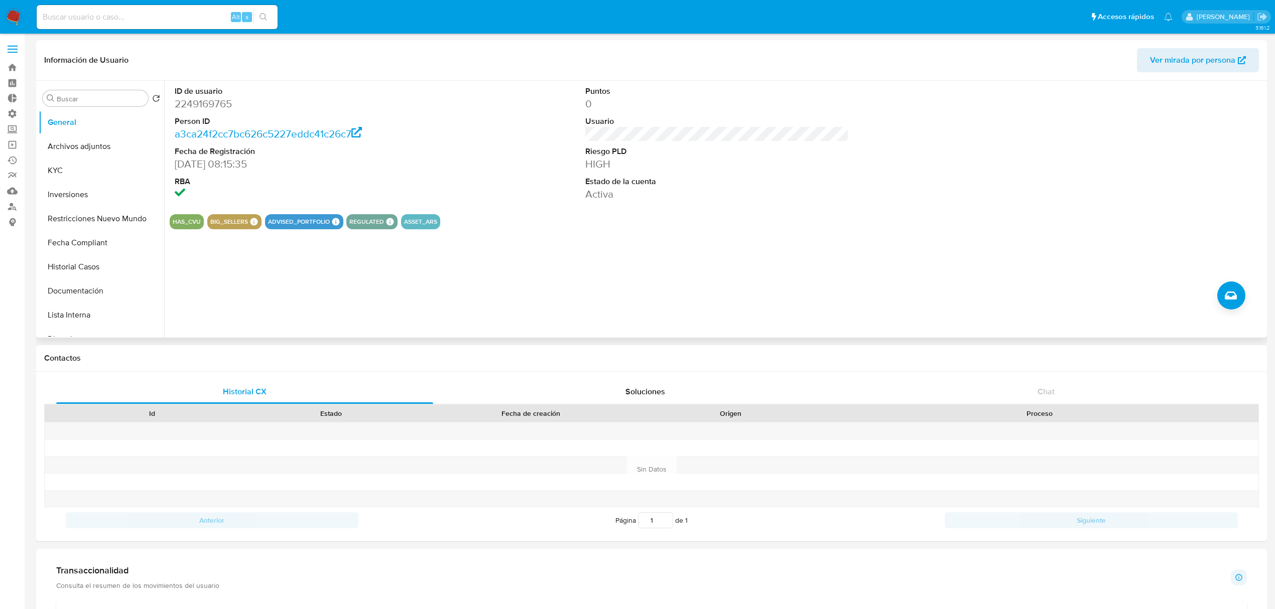
click at [213, 109] on dd "2249169765" at bounding box center [306, 104] width 263 height 14
copy dd "2249169765"
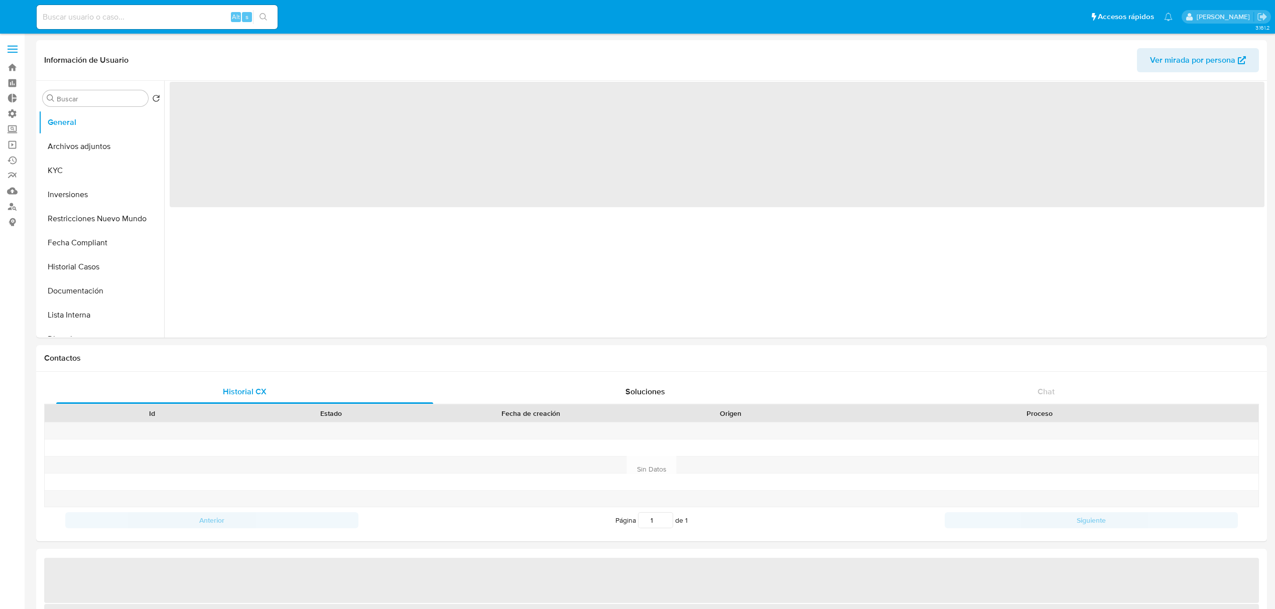
select select "10"
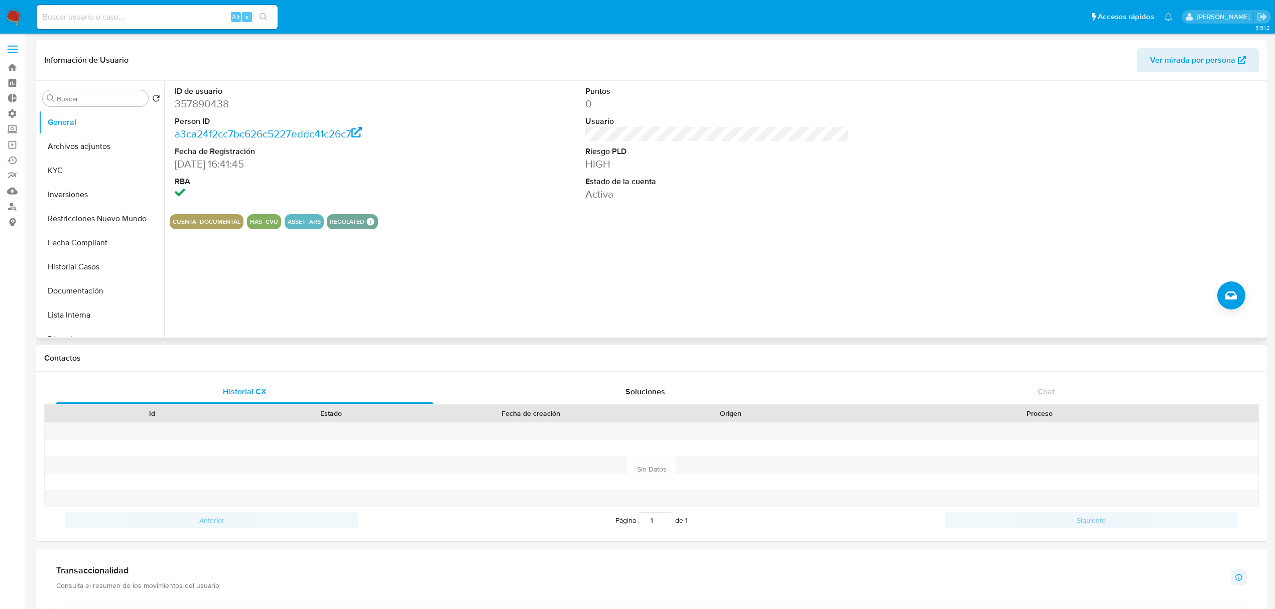
click at [216, 101] on dd "357890438" at bounding box center [306, 104] width 263 height 14
copy dd "357890438"
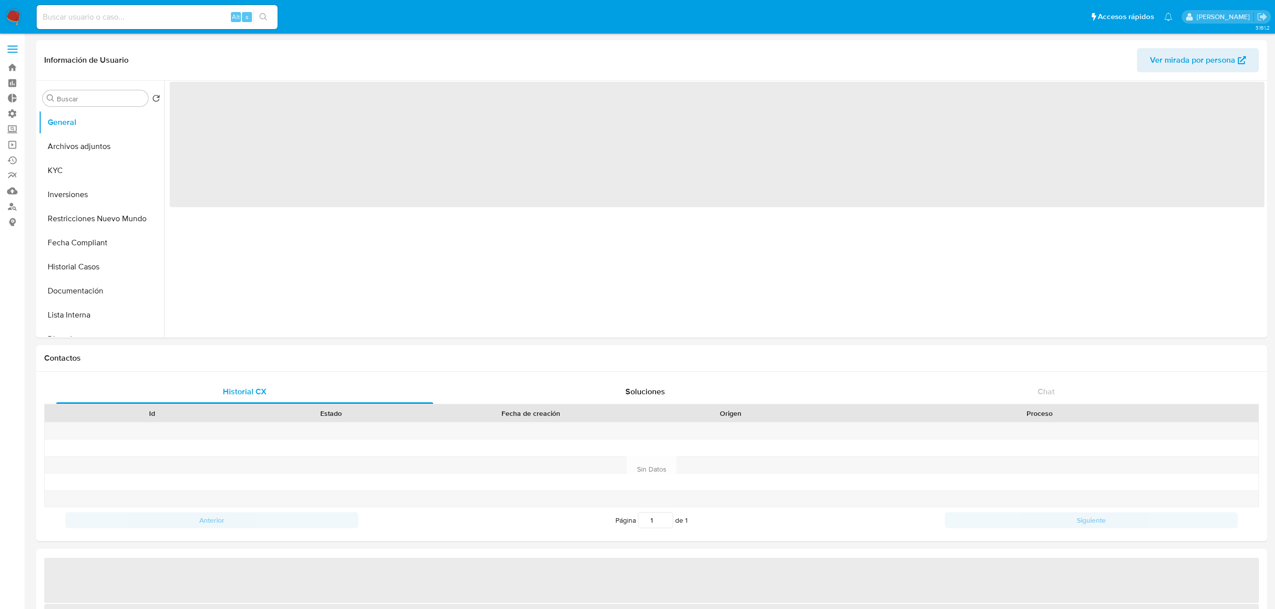
select select "10"
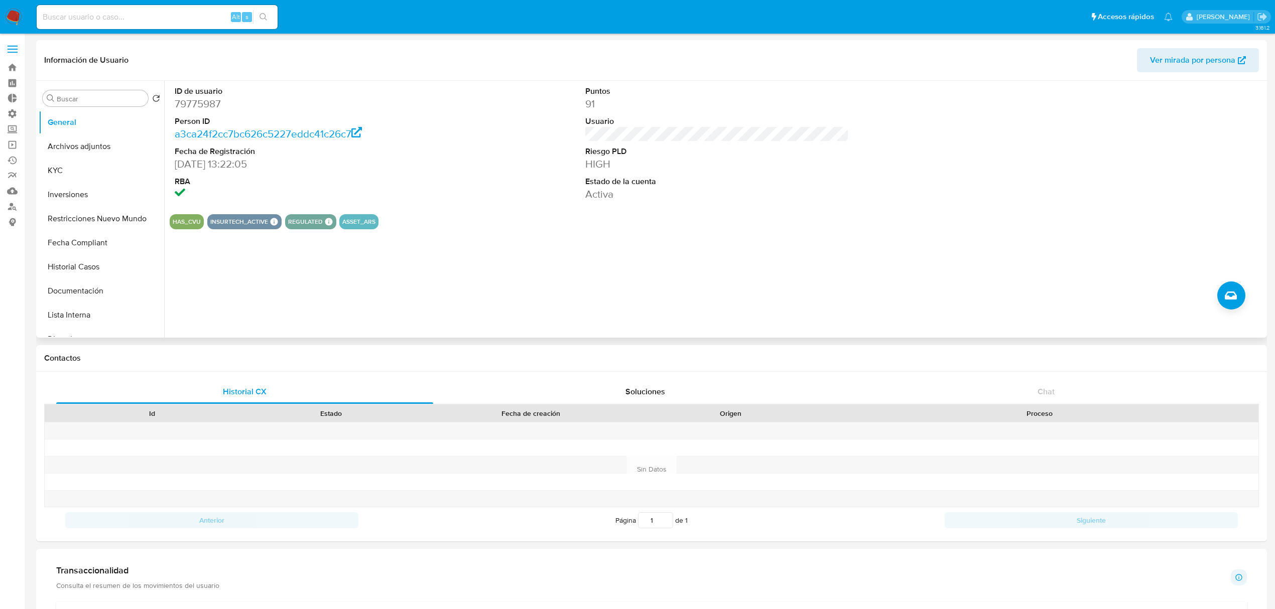
click at [186, 105] on dd "79775987" at bounding box center [306, 104] width 263 height 14
copy dd "79775987"
click at [206, 105] on dd "79775987" at bounding box center [306, 104] width 263 height 14
